Goal: Information Seeking & Learning: Learn about a topic

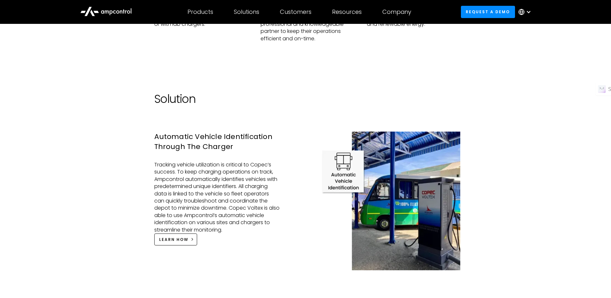
scroll to position [741, 0]
click at [206, 177] on p "Tracking vehicle utilization is critical to Copec’s success. To keep charging o…" at bounding box center [217, 197] width 126 height 72
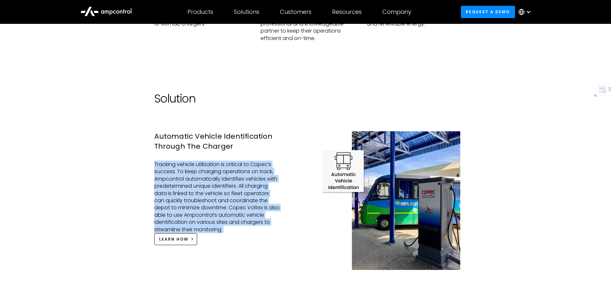
click at [206, 177] on p "Tracking vehicle utilization is critical to Copec’s success. To keep charging o…" at bounding box center [217, 197] width 126 height 72
drag, startPoint x: 206, startPoint y: 177, endPoint x: 211, endPoint y: 200, distance: 22.9
click at [211, 200] on p "Tracking vehicle utilization is critical to Copec’s success. To keep charging o…" at bounding box center [217, 197] width 126 height 72
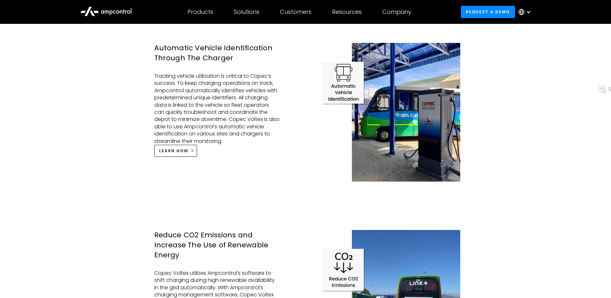
scroll to position [805, 0]
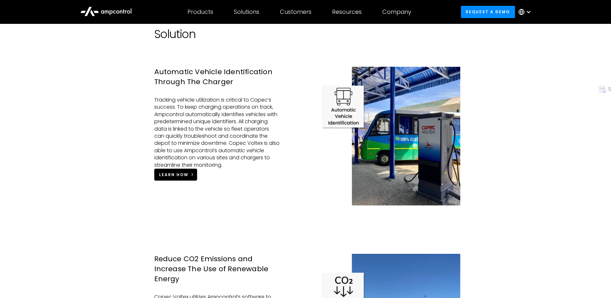
click at [177, 172] on link "LEARN HOW" at bounding box center [175, 174] width 43 height 12
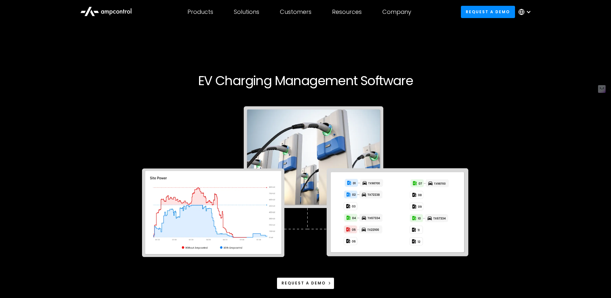
click at [209, 217] on img at bounding box center [306, 182] width 340 height 173
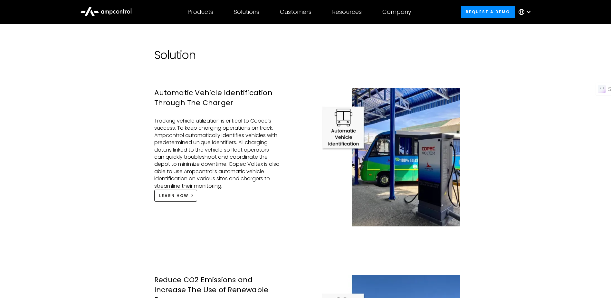
scroll to position [773, 0]
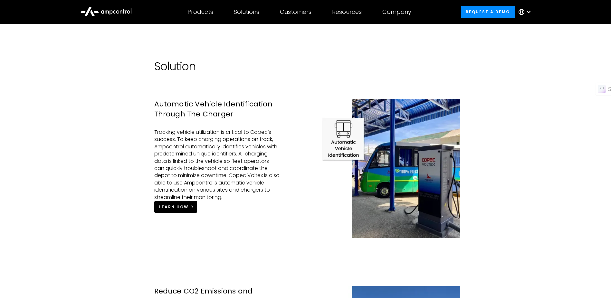
click at [157, 201] on link "LEARN HOW" at bounding box center [175, 207] width 43 height 12
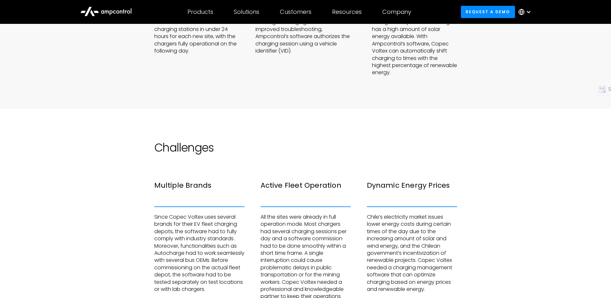
scroll to position [451, 0]
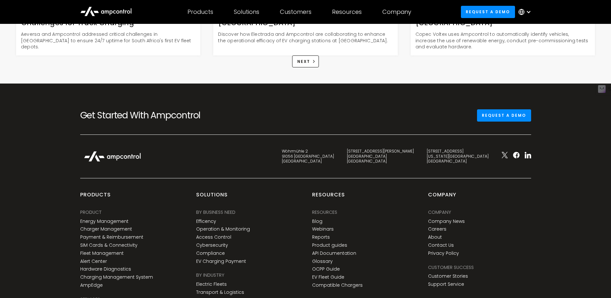
click at [276, 117] on div "Get Started With Ampcontrol Request a demo" at bounding box center [306, 121] width 464 height 25
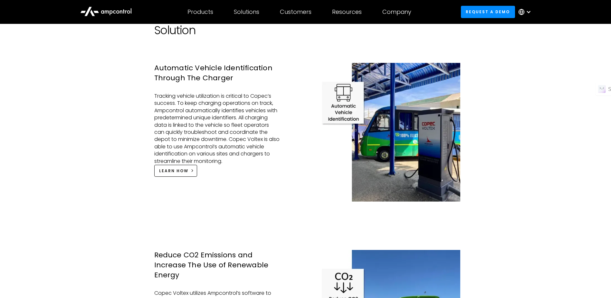
scroll to position [801, 0]
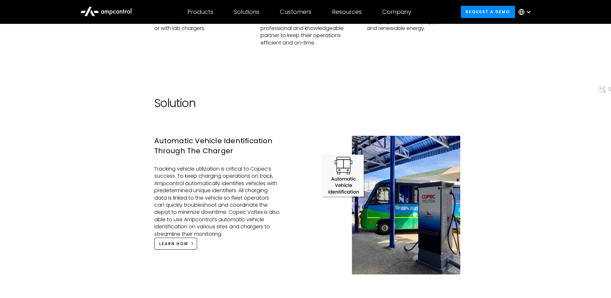
scroll to position [768, 0]
